Goal: Navigation & Orientation: Find specific page/section

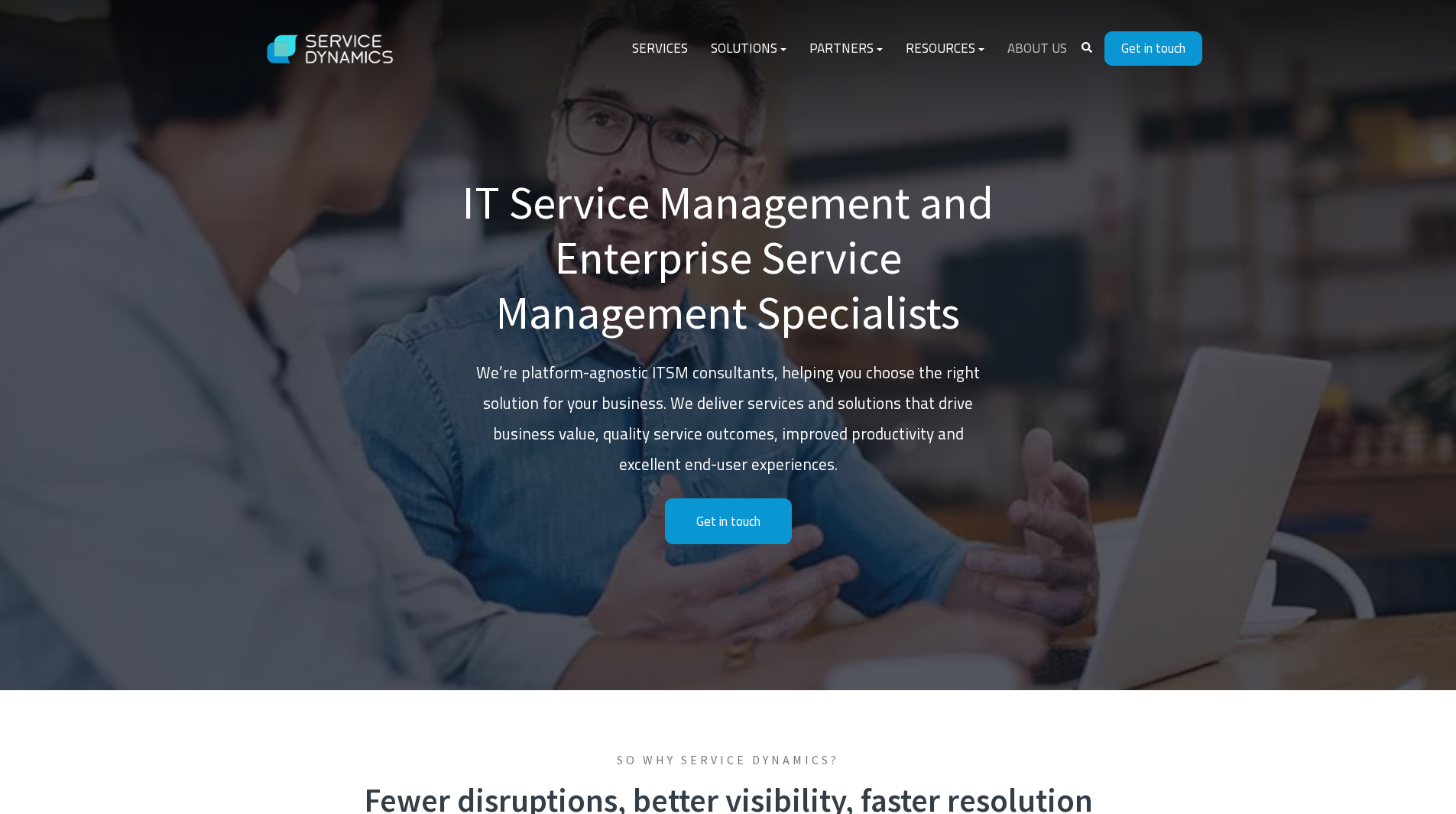
click at [1059, 51] on link "About Us" at bounding box center [1037, 48] width 82 height 37
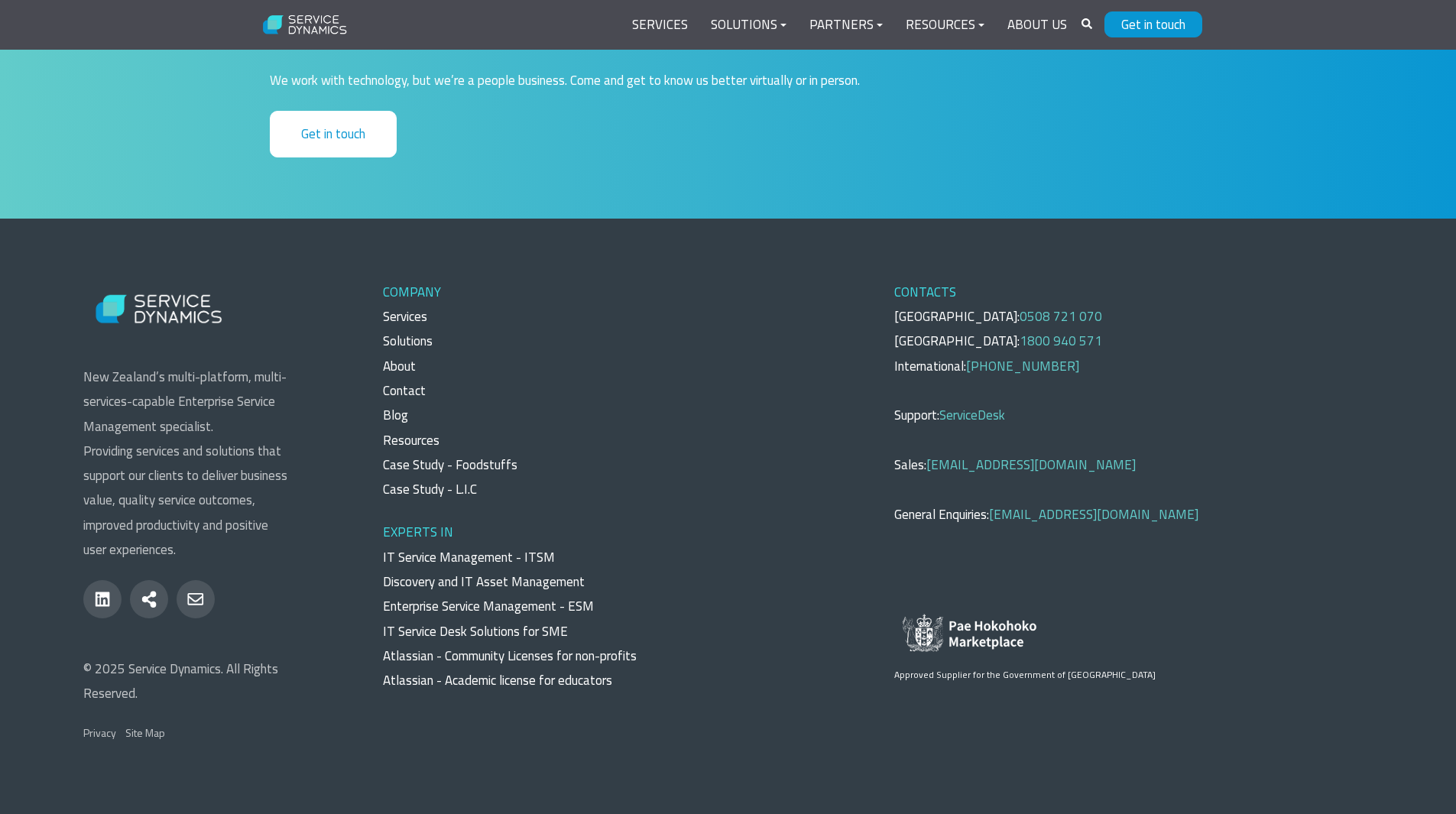
scroll to position [5410, 0]
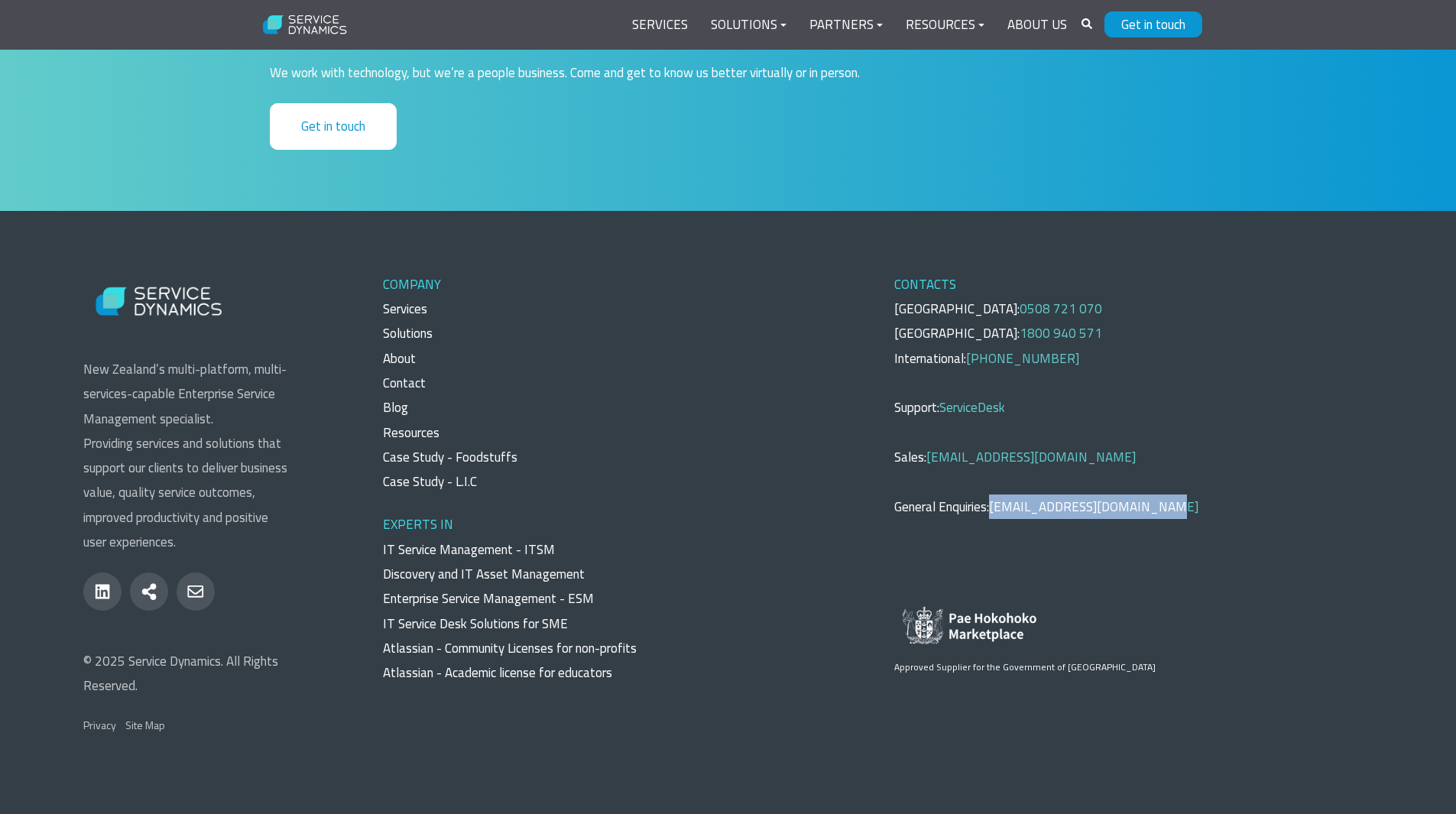
drag, startPoint x: 1179, startPoint y: 508, endPoint x: 995, endPoint y: 502, distance: 184.1
click at [995, 502] on p "CONTACTS New Zealand: 0508 721 070 Australia: 1800 940 571 International: +64 2…" at bounding box center [1133, 396] width 479 height 247
copy link "[EMAIL_ADDRESS][DOMAIN_NAME]"
click at [419, 311] on link "Services" at bounding box center [405, 308] width 44 height 20
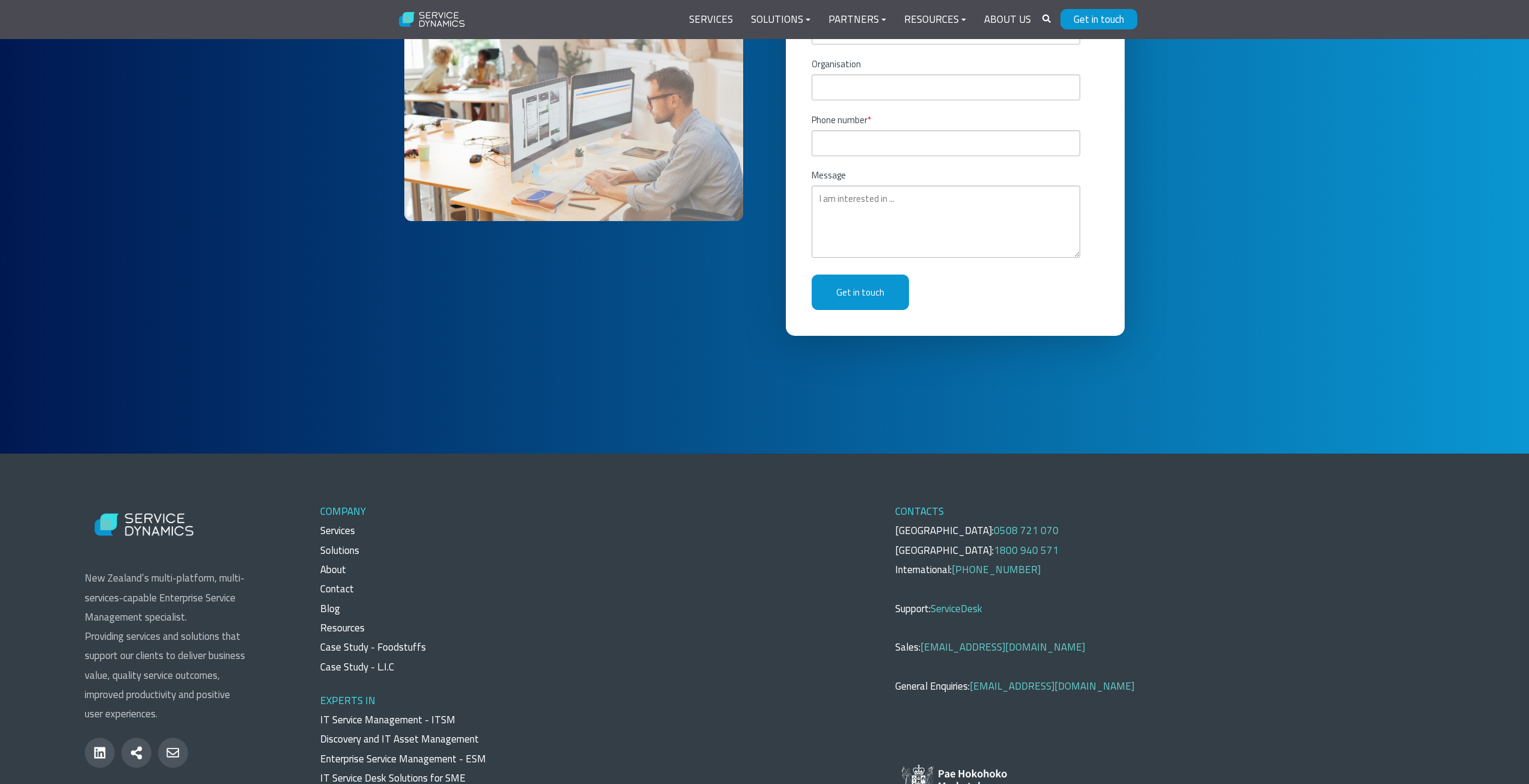
scroll to position [5467, 0]
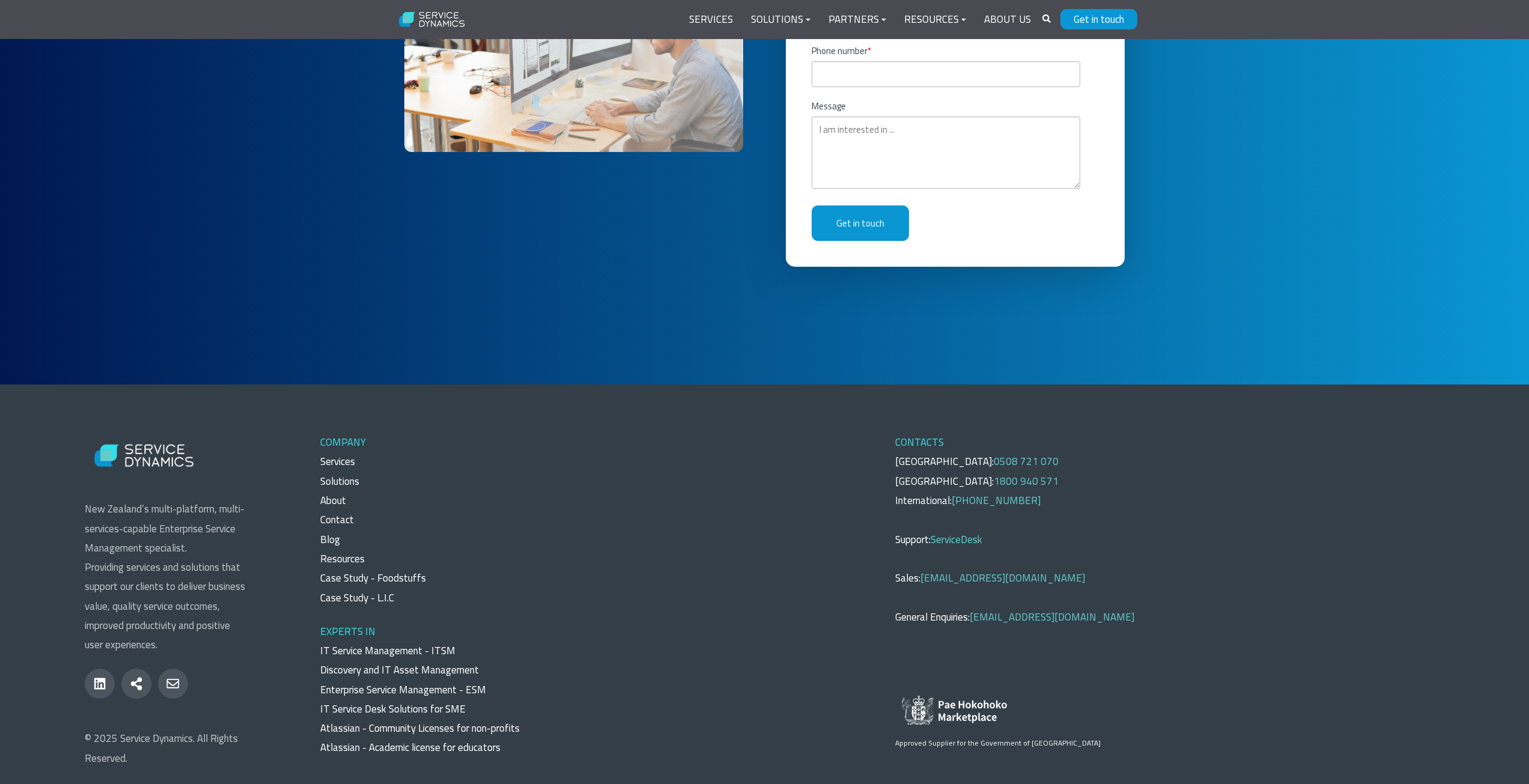
click at [337, 473] on link "Solutions" at bounding box center [339, 481] width 39 height 15
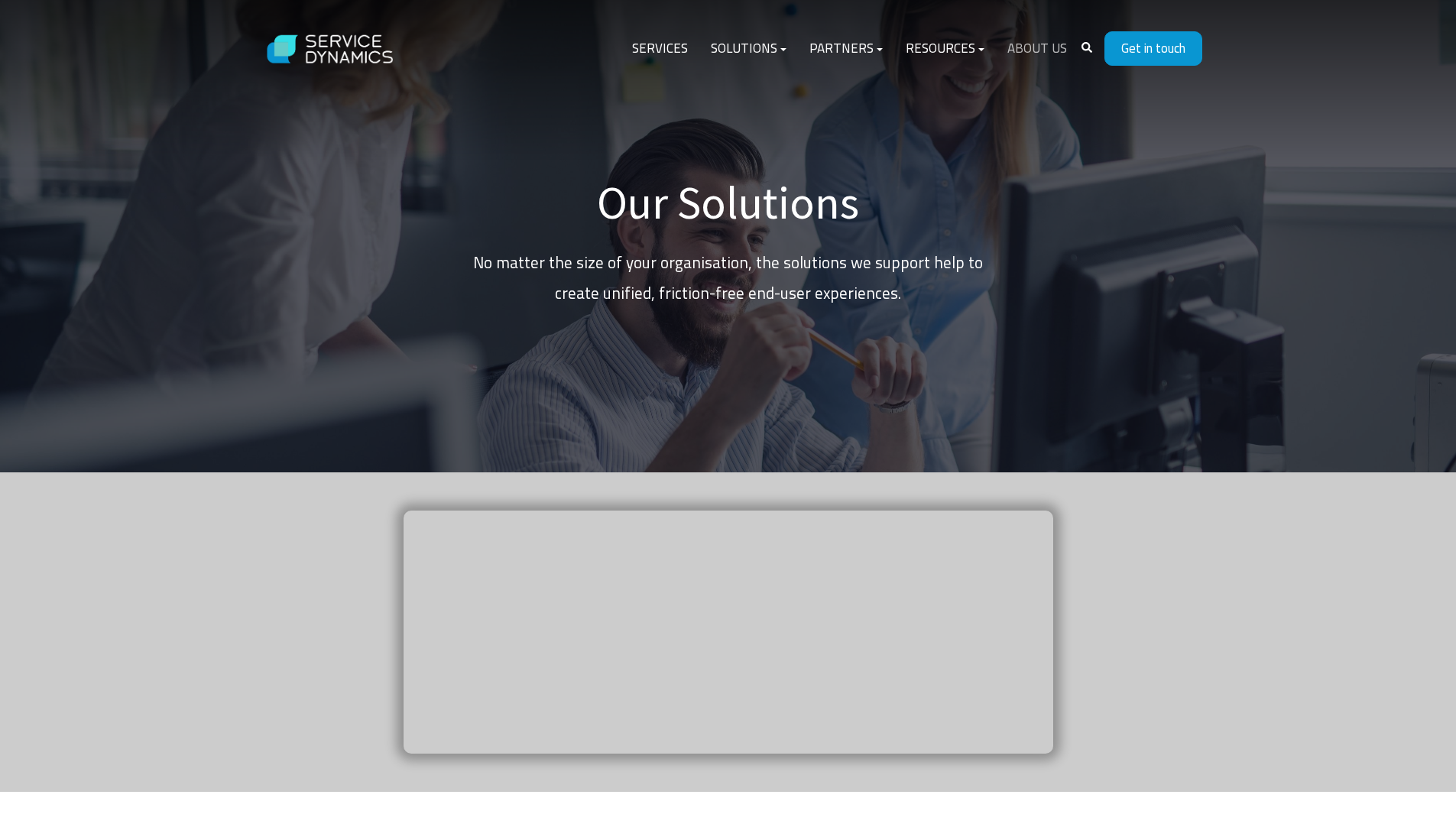
click at [1020, 46] on link "About Us" at bounding box center [1037, 48] width 82 height 37
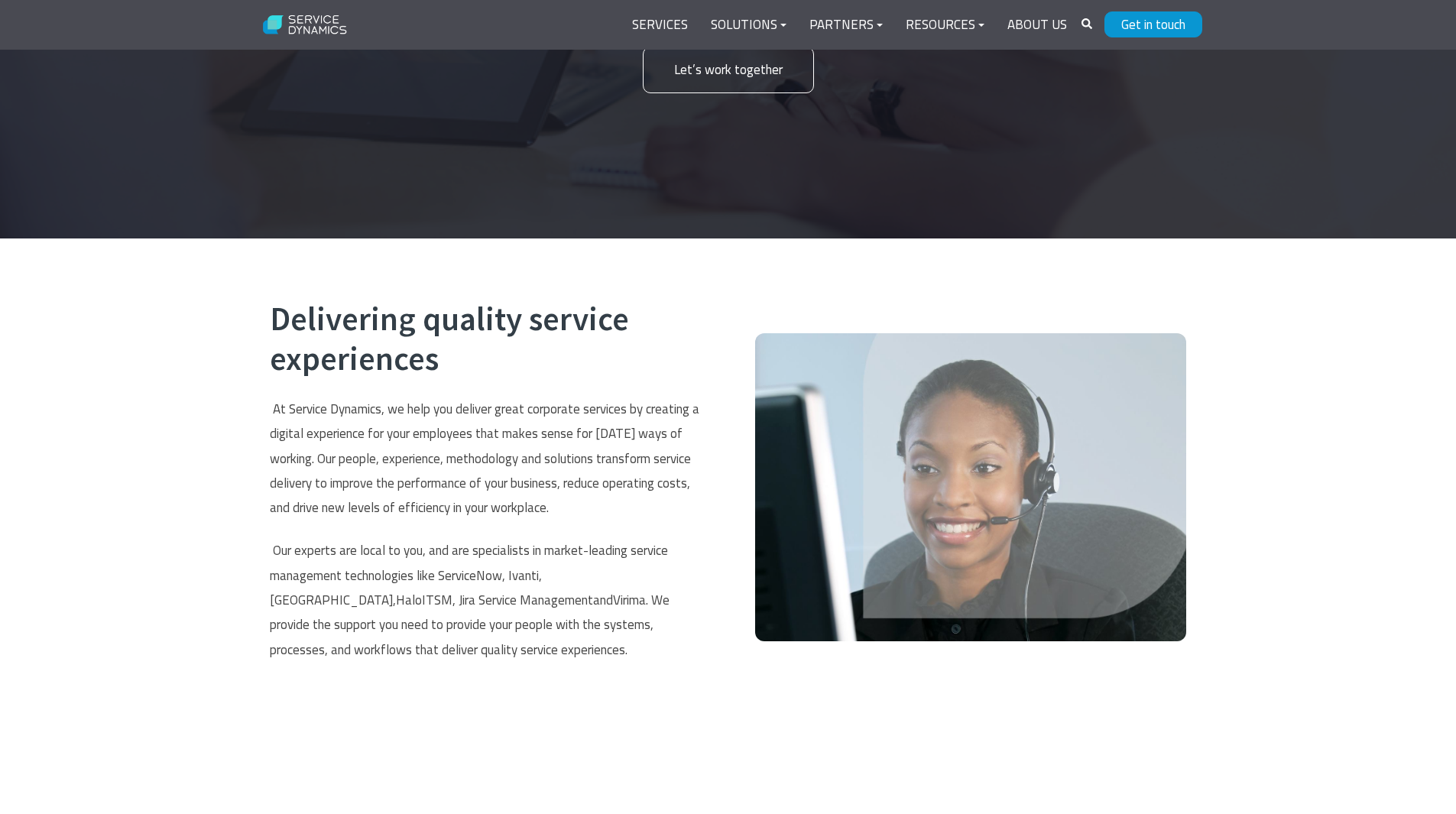
scroll to position [458, 0]
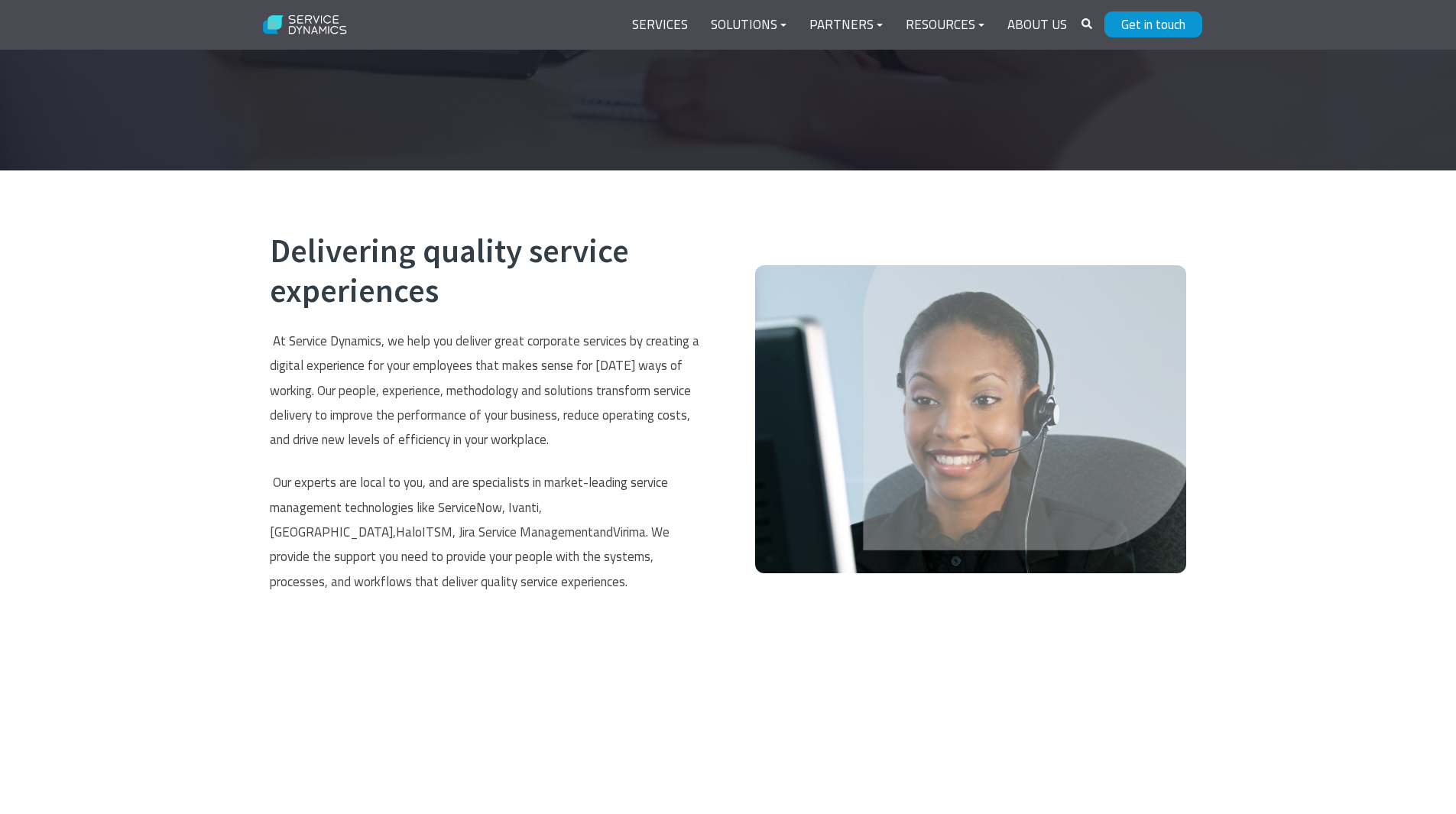
click at [574, 512] on span "Our experts are local to you, and are specialists in market-leading service man…" at bounding box center [469, 507] width 398 height 69
drag, startPoint x: 546, startPoint y: 508, endPoint x: 443, endPoint y: 533, distance: 106.0
click at [443, 533] on p "Our experts are local to you, and are specialists in market-leading service man…" at bounding box center [485, 531] width 431 height 123
copy p "Cherwell, HaloITSM, Jira Service Management and [GEOGRAPHIC_DATA]"
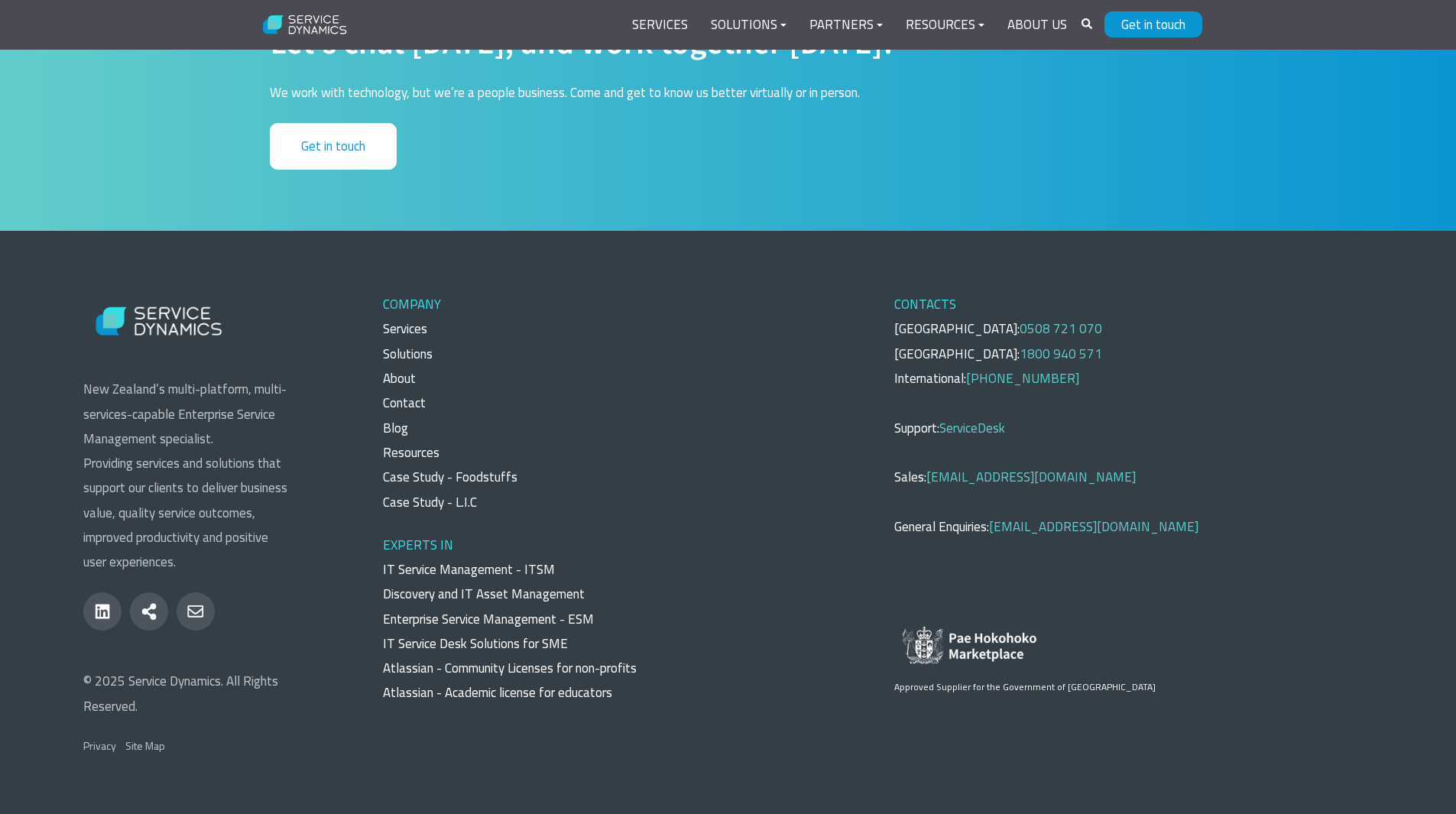
scroll to position [5426, 0]
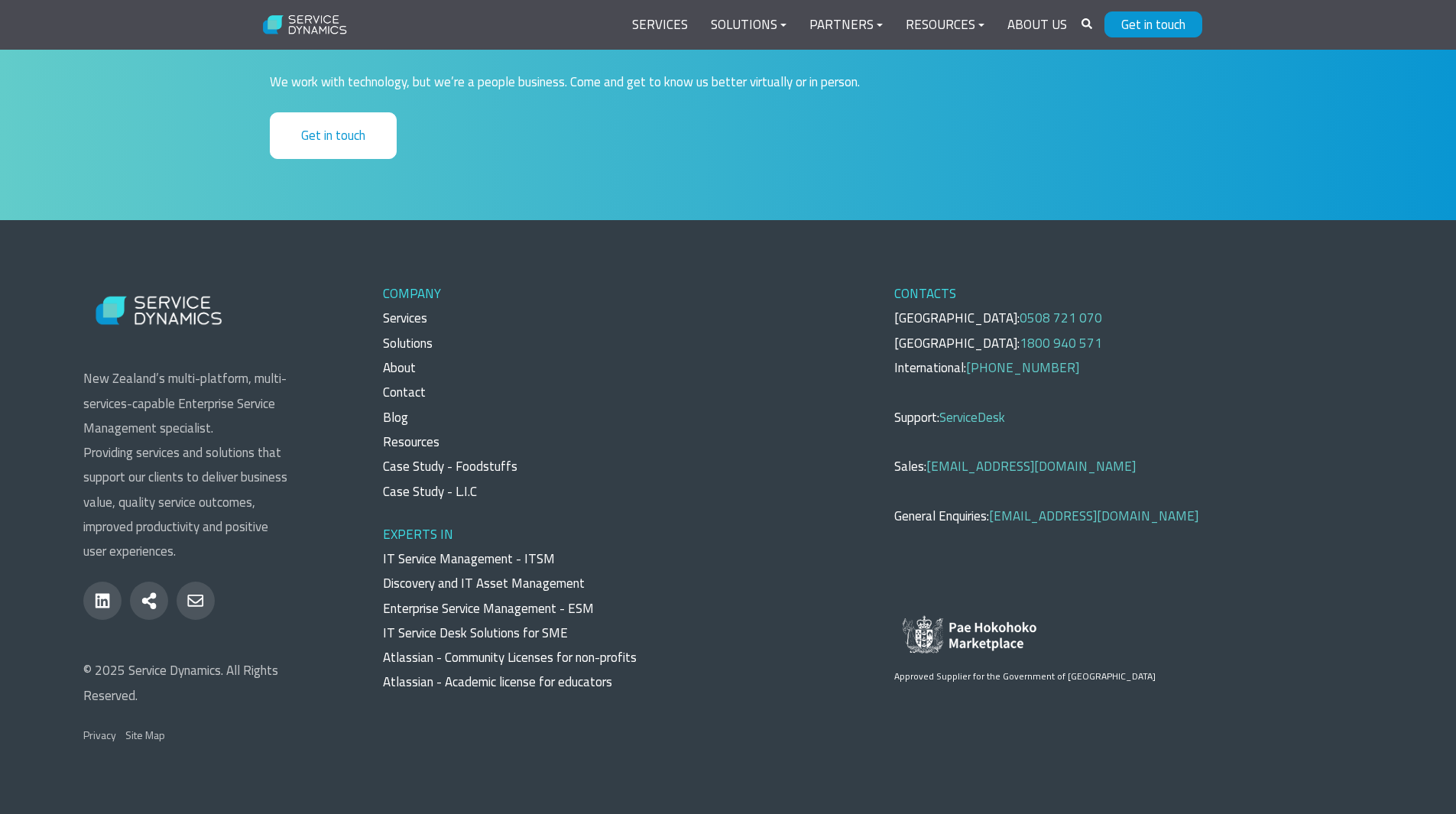
drag, startPoint x: 474, startPoint y: 554, endPoint x: 704, endPoint y: 500, distance: 236.3
click at [716, 497] on p "COMPANY Services Solutions About Contact Blog Resources Case Study - Foodstuffs…" at bounding box center [622, 392] width 479 height 223
click at [524, 559] on link "IT Service Management - ITSM" at bounding box center [468, 559] width 172 height 20
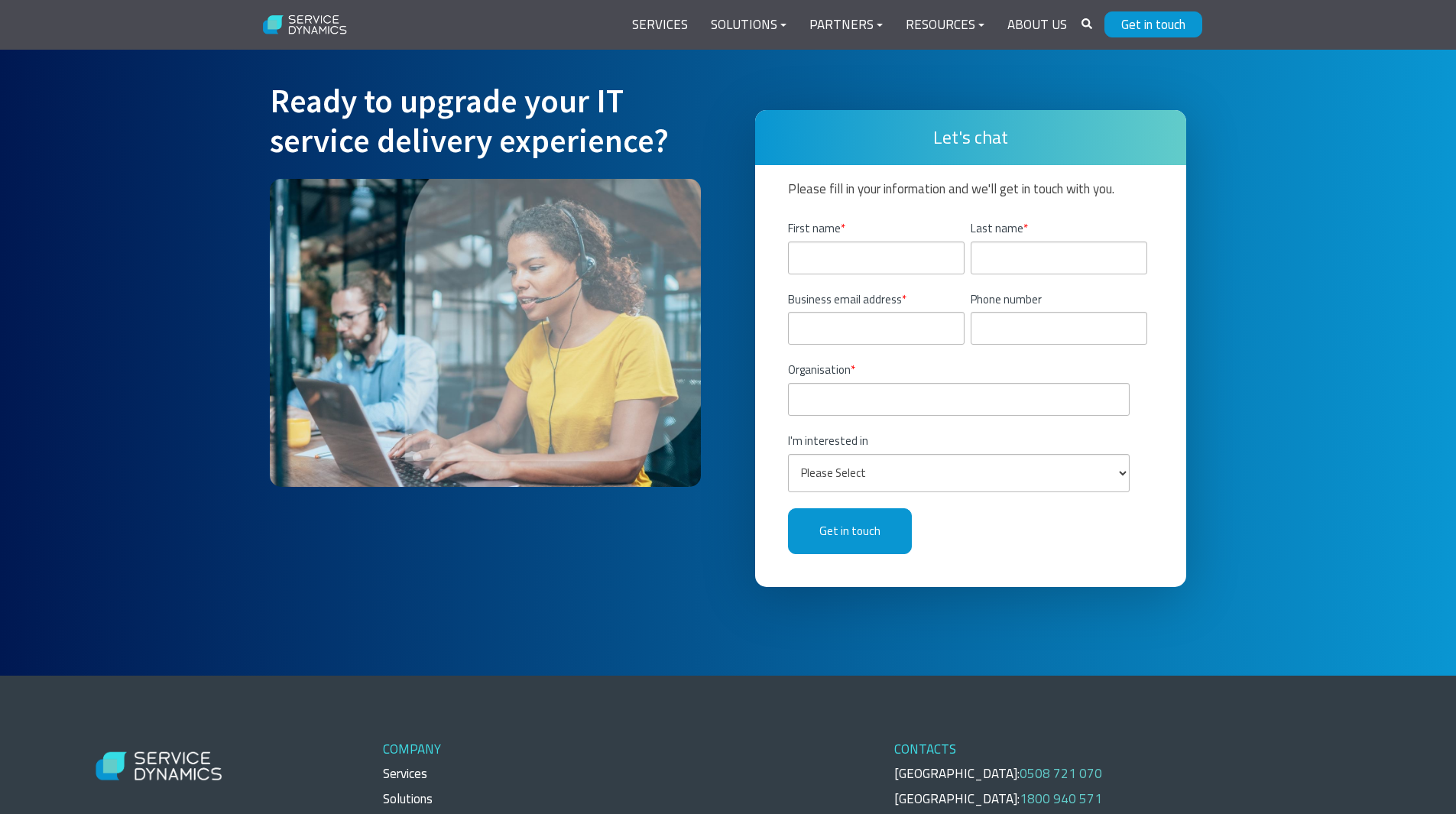
scroll to position [5595, 0]
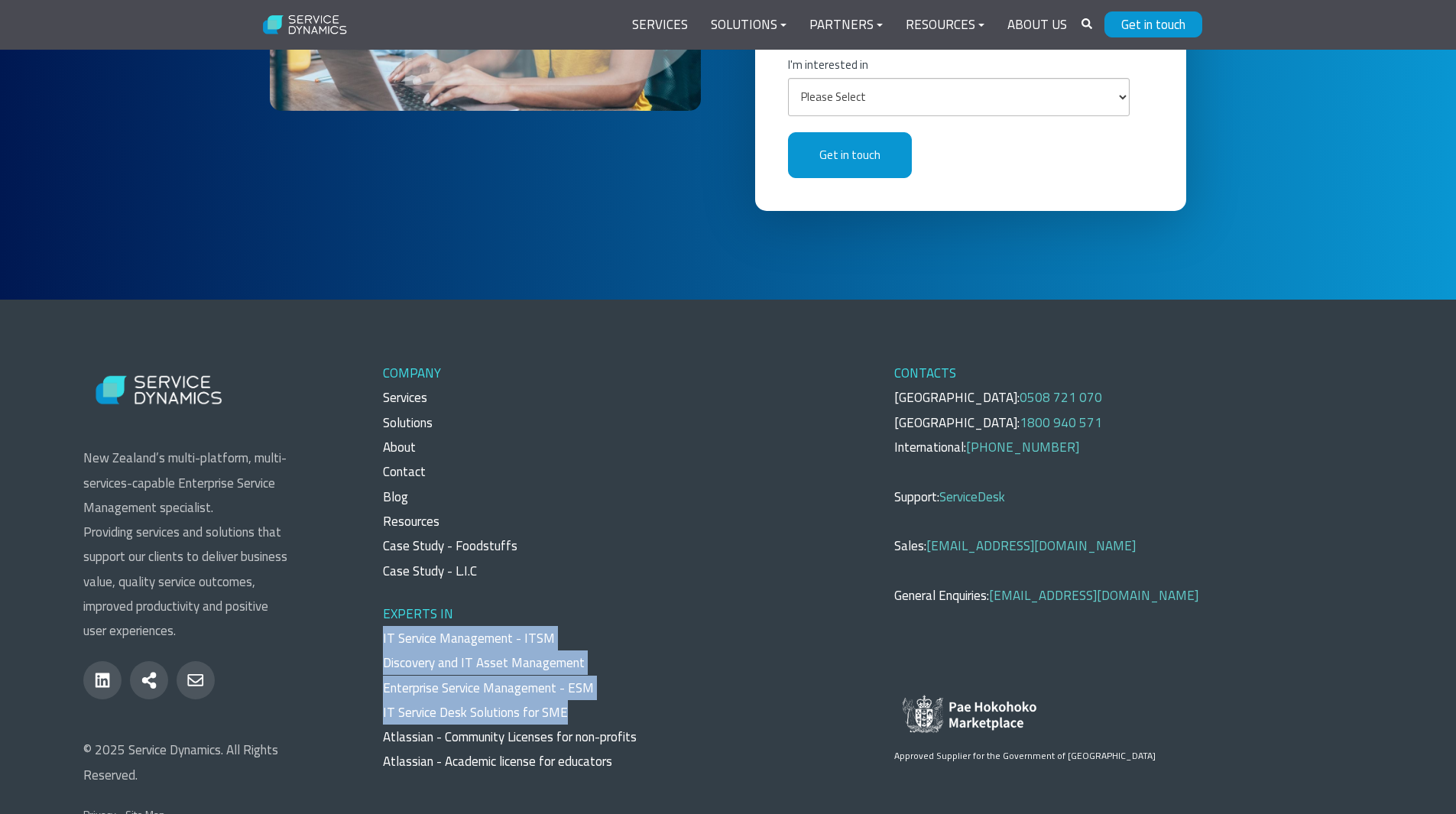
drag, startPoint x: 595, startPoint y: 624, endPoint x: 382, endPoint y: 551, distance: 225.2
click at [383, 601] on p "EXPERTS IN IT Service Management - ITSM Discovery and IT Asset Management Enter…" at bounding box center [622, 688] width 479 height 173
copy p "IT Service Management - ITSM Discovery and IT Asset Management Enterprise Servi…"
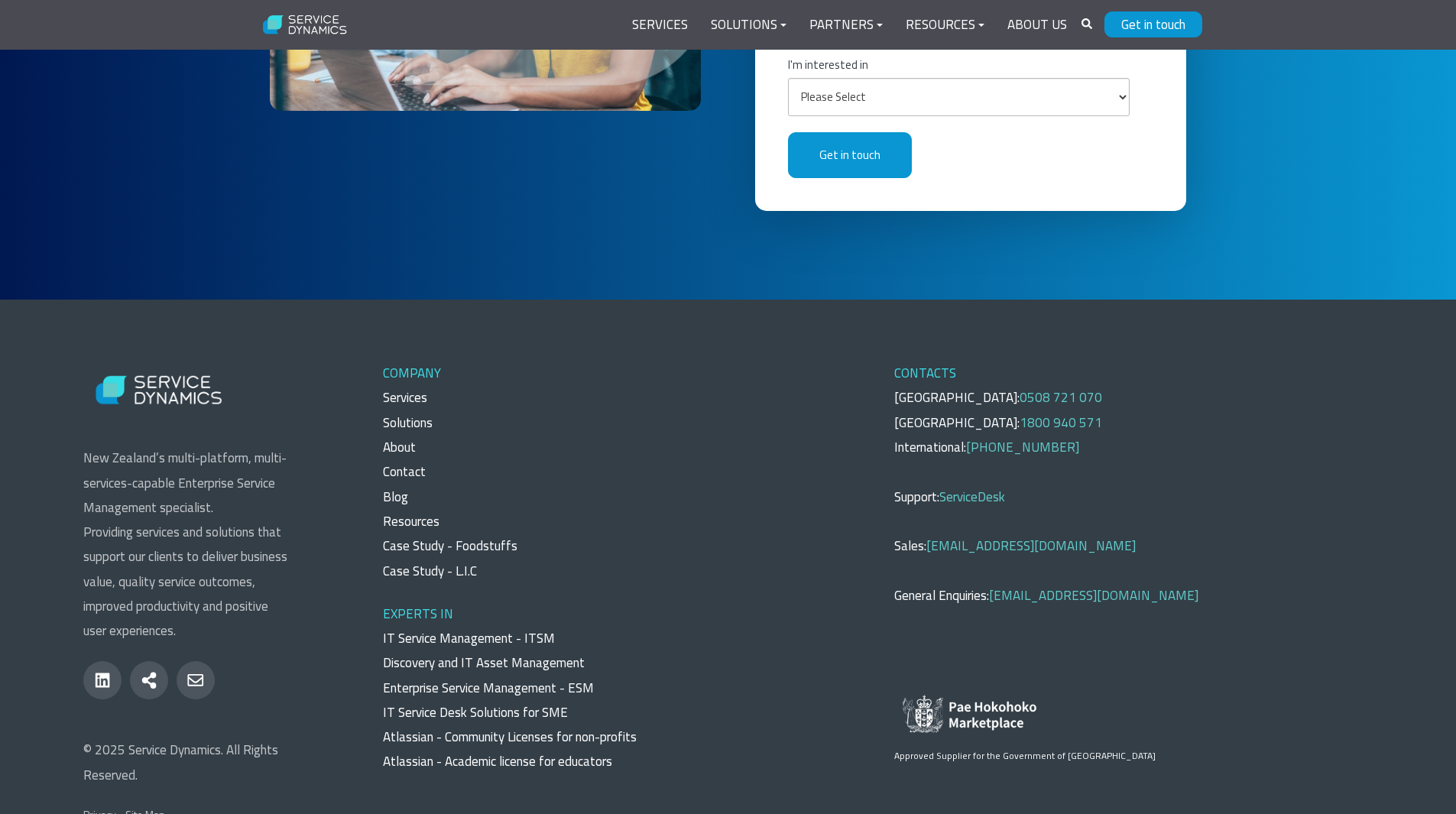
click at [658, 413] on p "COMPANY Services Solutions About Contact Blog Resources Case Study - Foodstuffs…" at bounding box center [622, 471] width 479 height 223
click at [408, 413] on link "Solutions" at bounding box center [407, 422] width 50 height 20
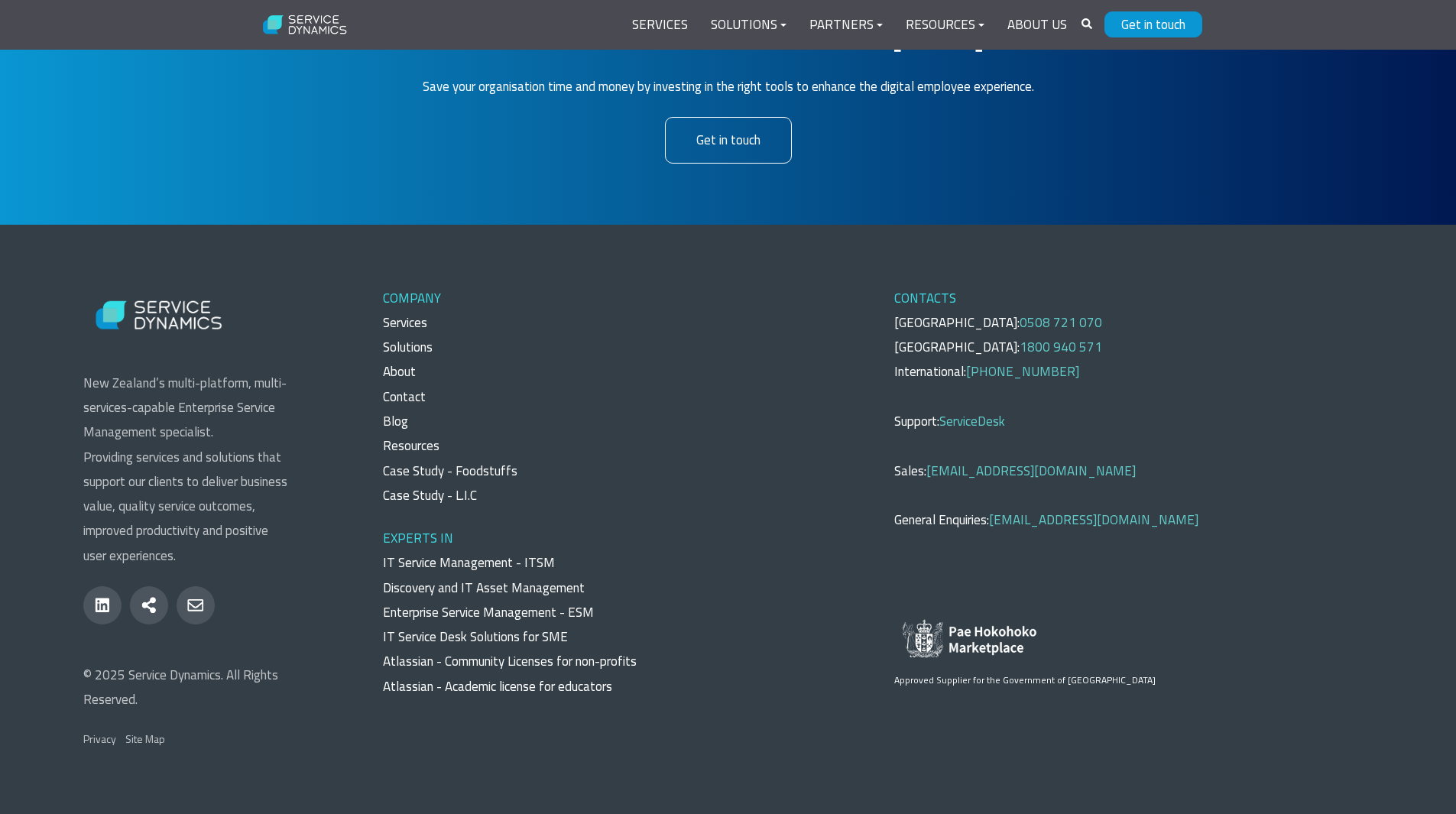
scroll to position [3672, 0]
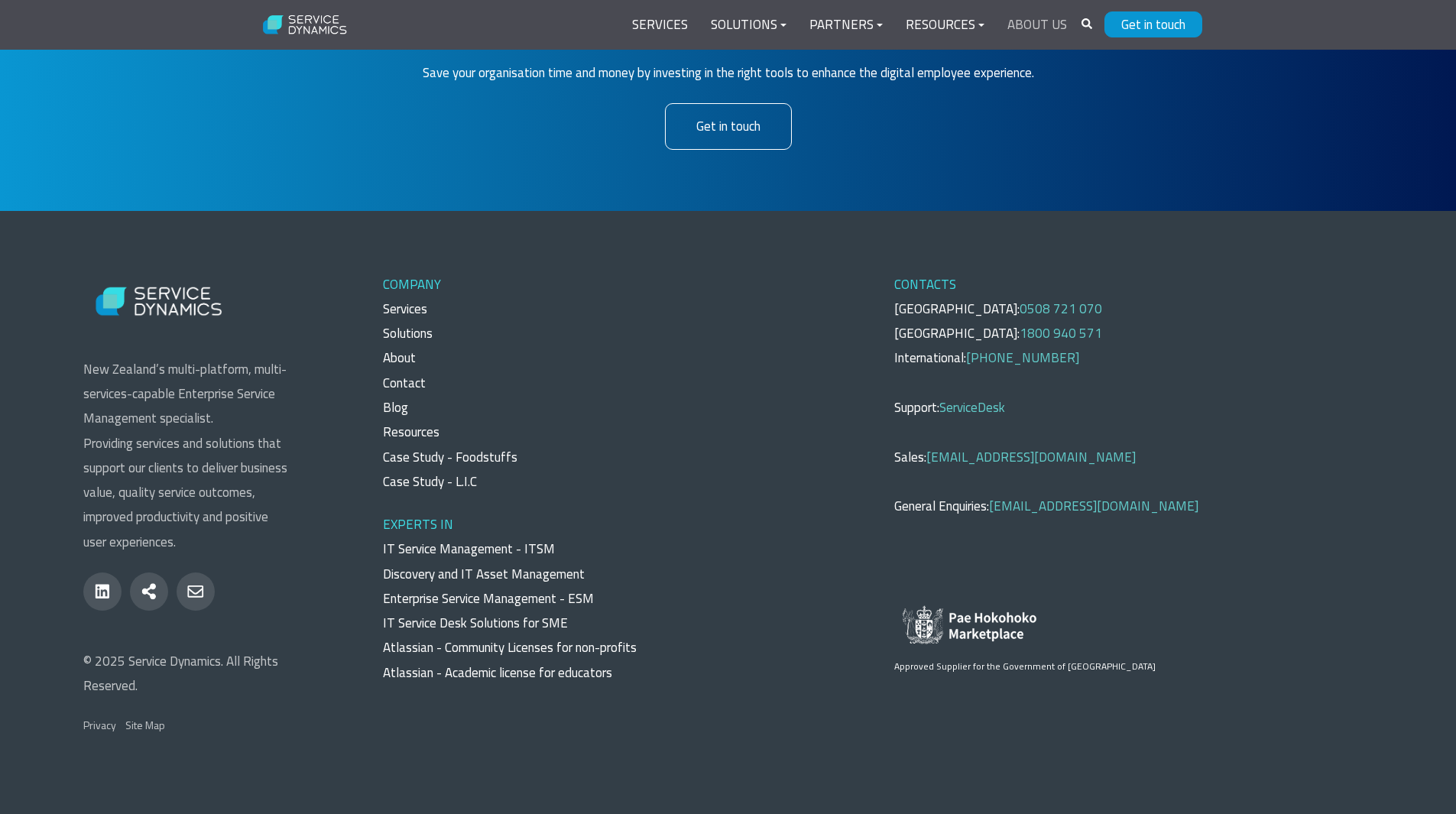
click at [1036, 21] on link "About Us" at bounding box center [1037, 24] width 82 height 37
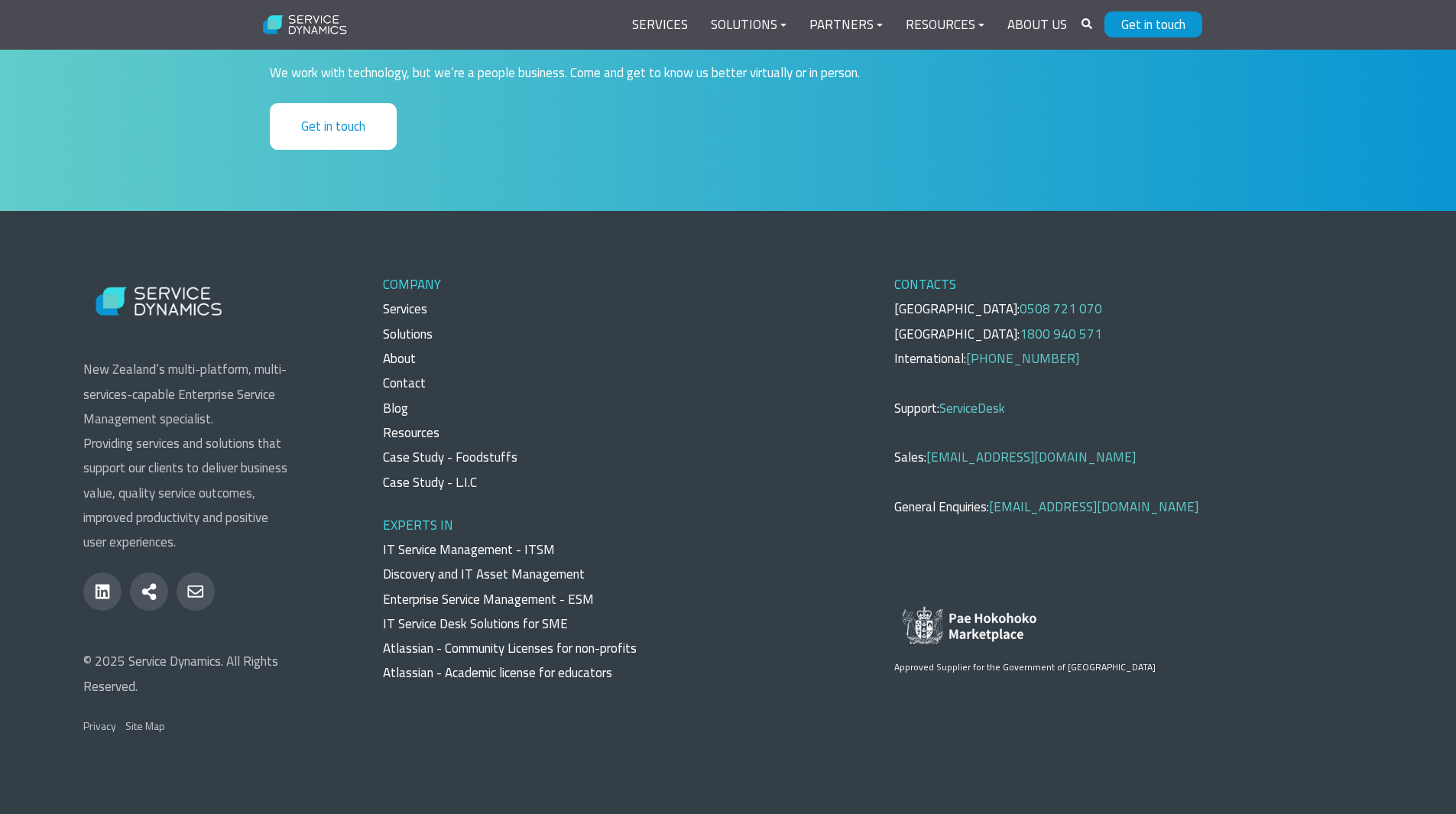
scroll to position [5358, 0]
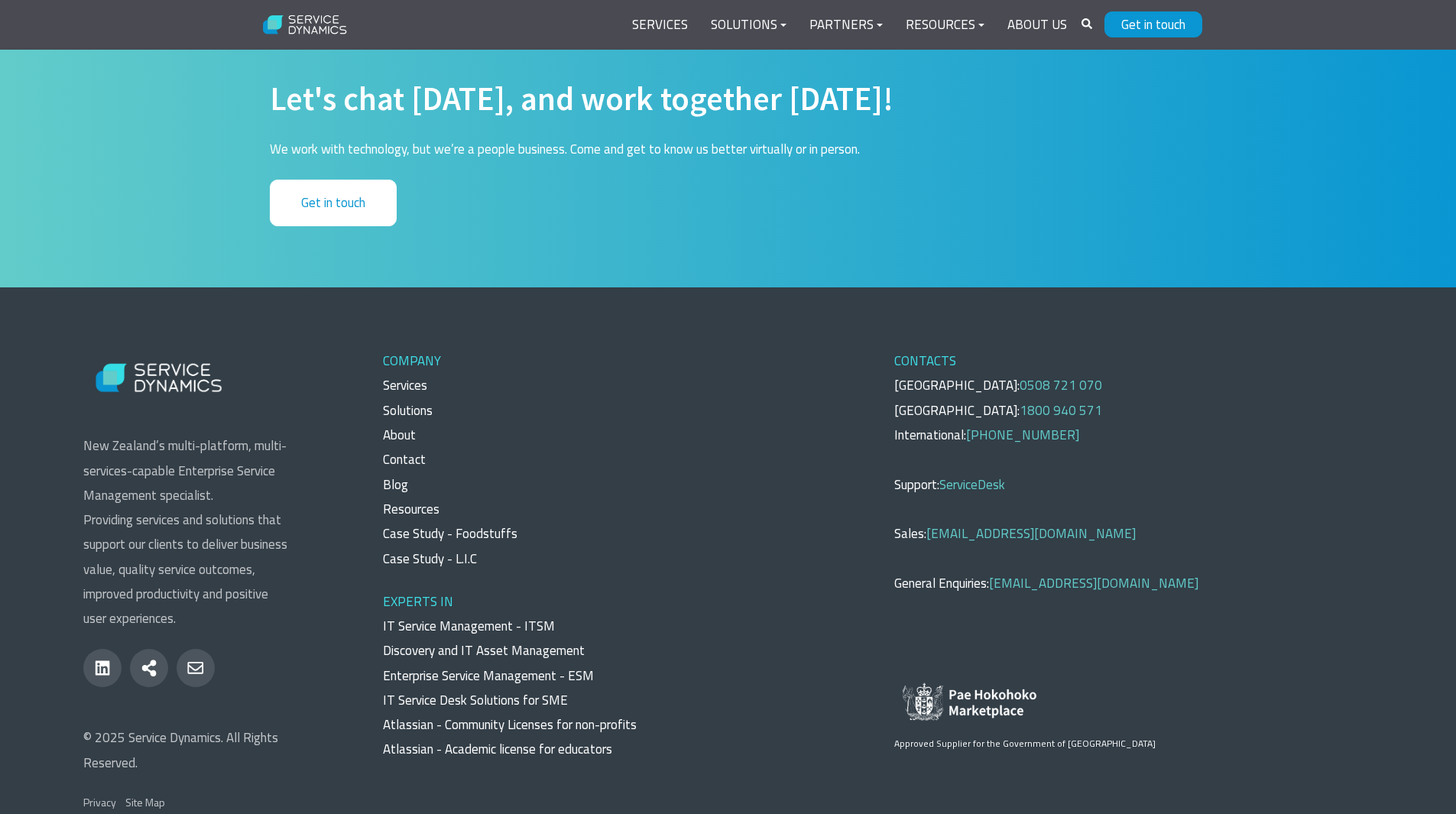
click at [393, 439] on link "About" at bounding box center [399, 435] width 33 height 20
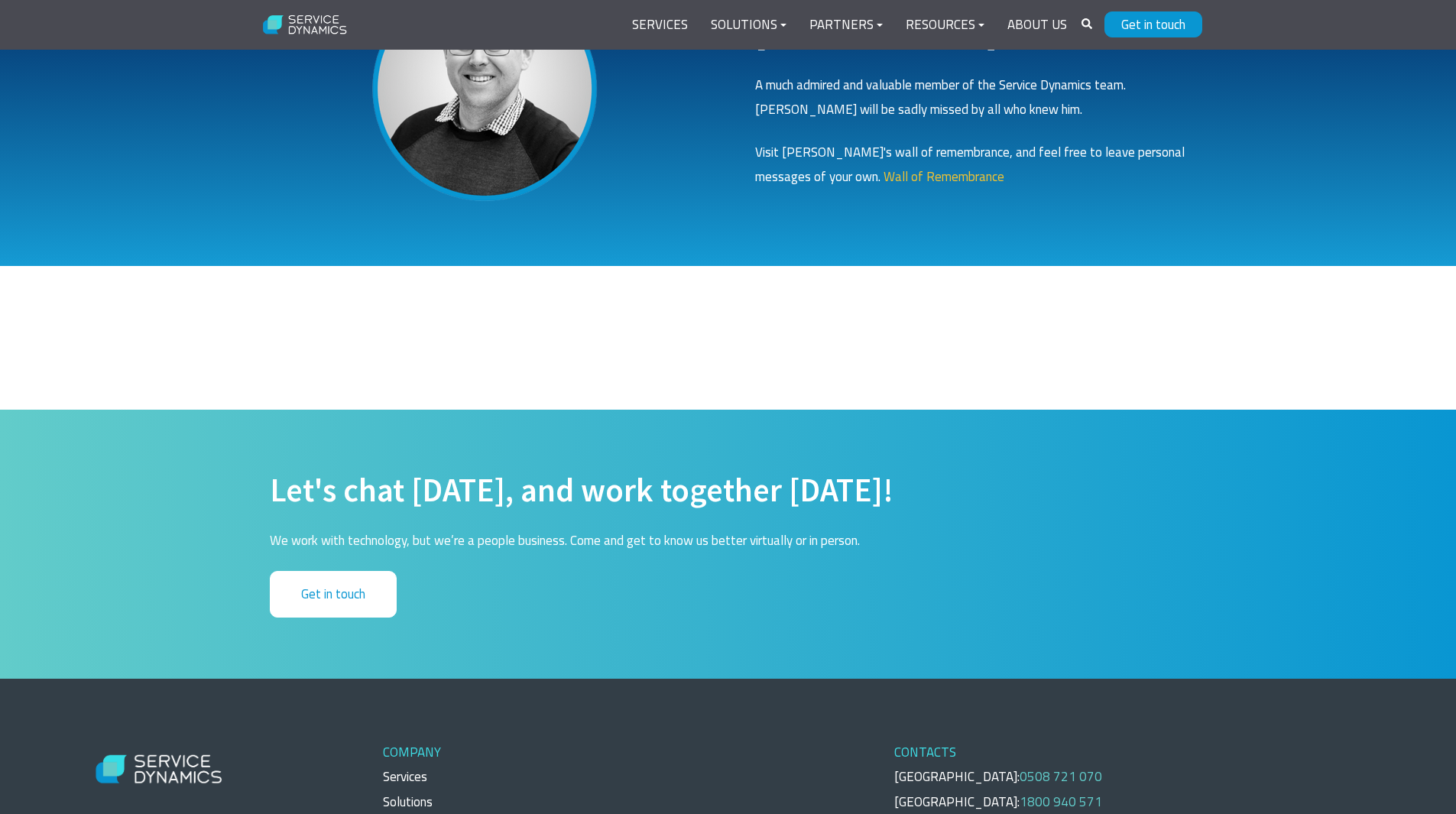
scroll to position [5435, 0]
